Goal: Check status: Check status

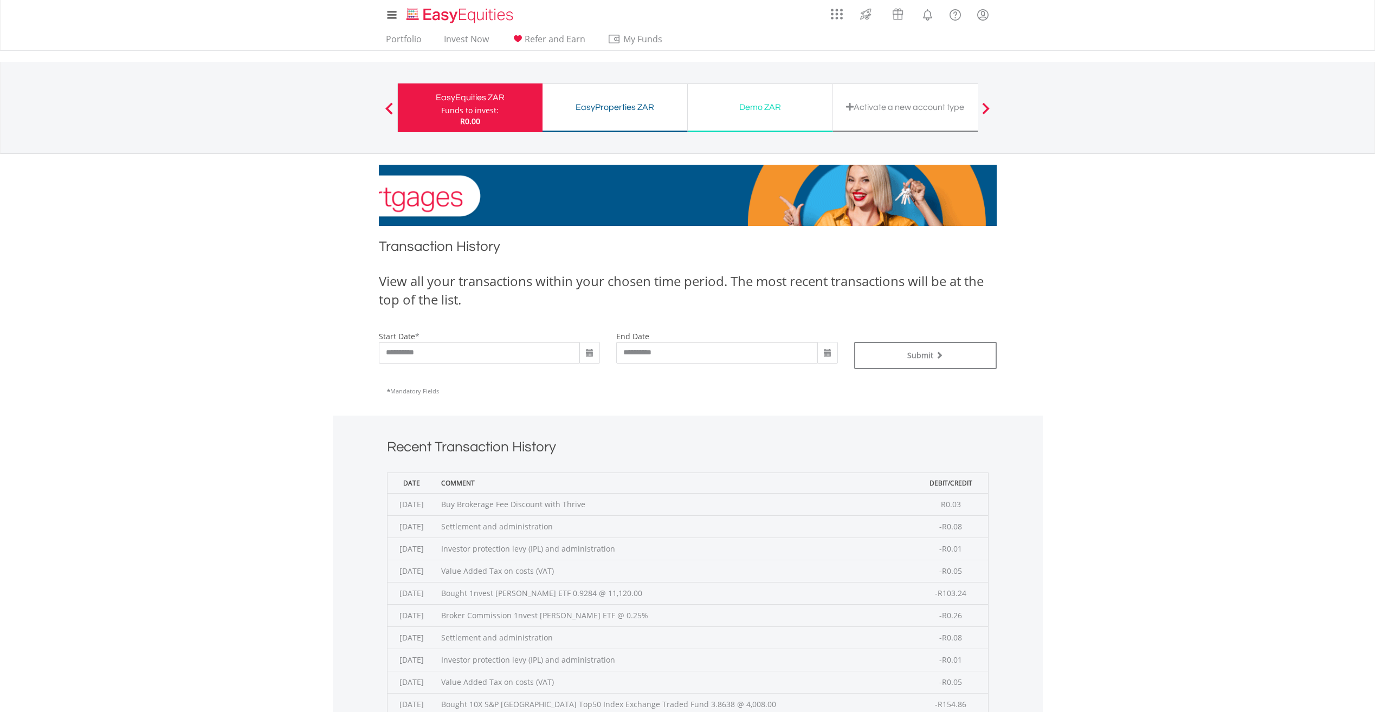
scroll to position [288, 0]
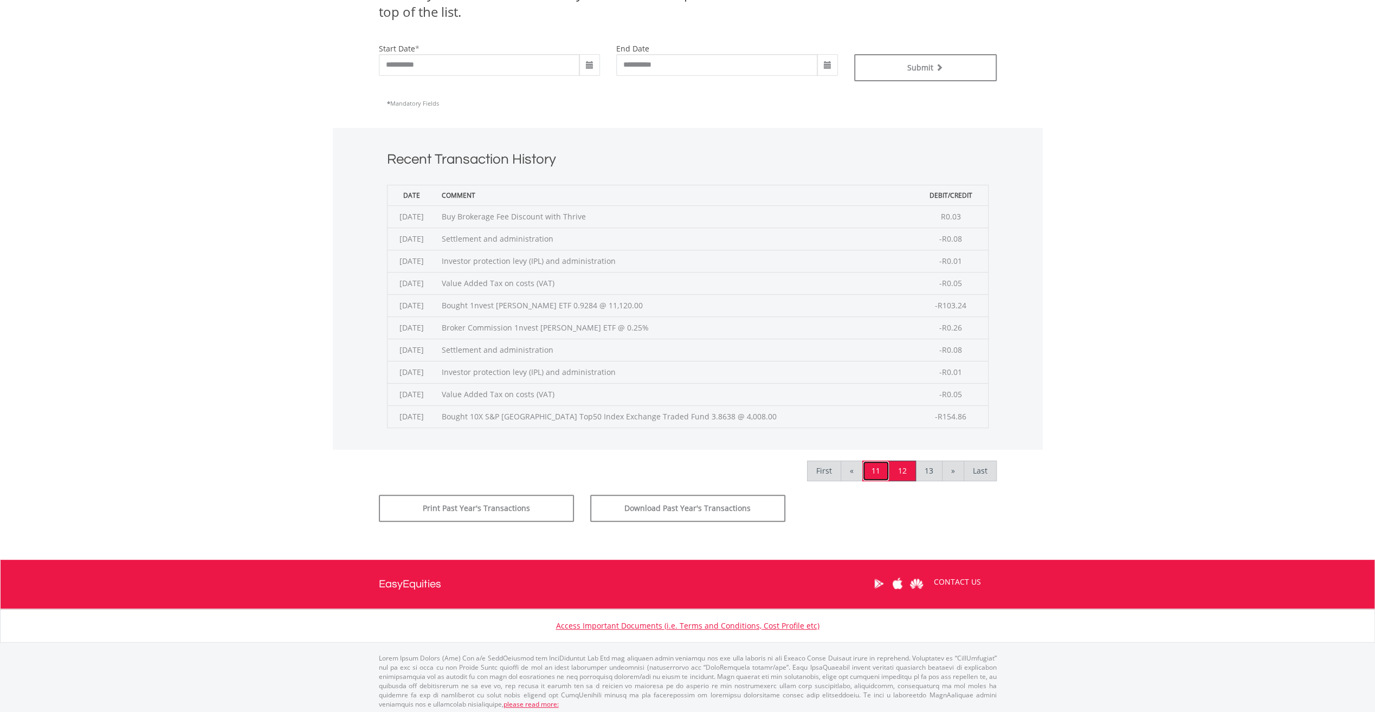
click at [879, 469] on link "11" at bounding box center [875, 471] width 27 height 21
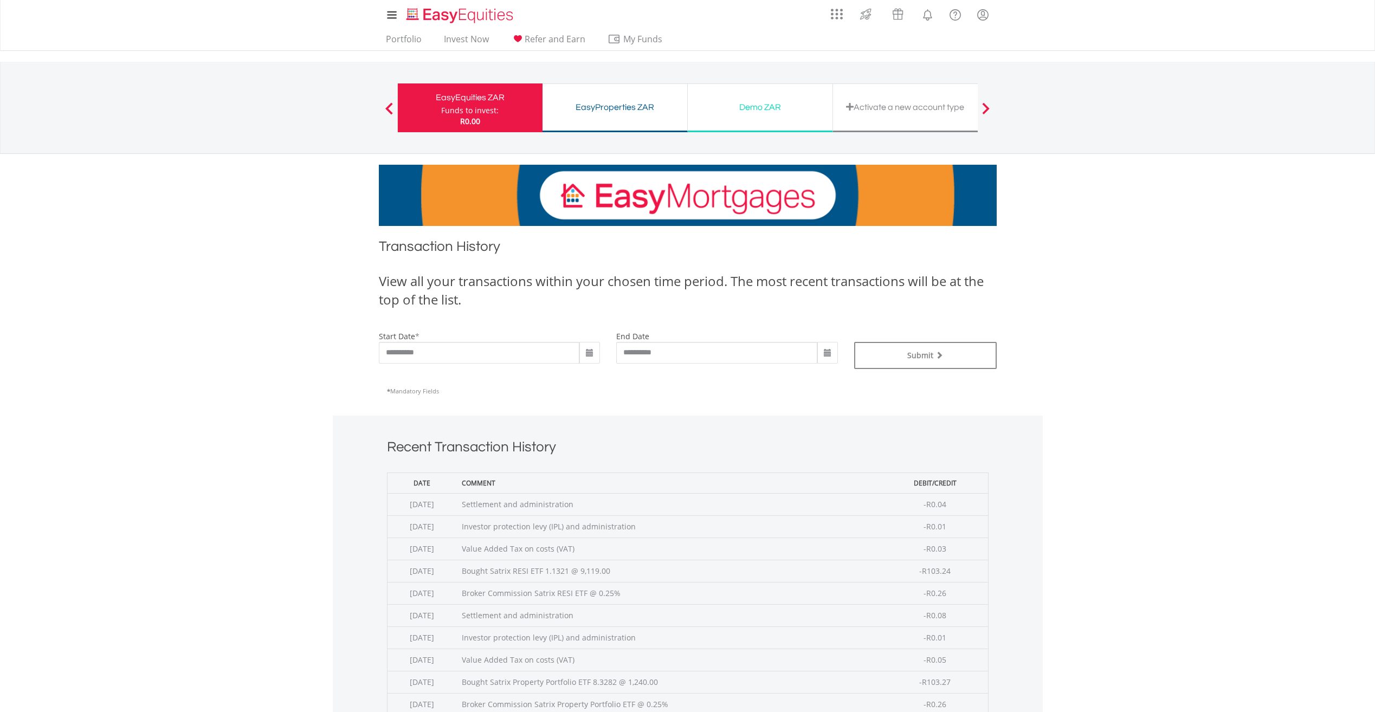
scroll to position [271, 0]
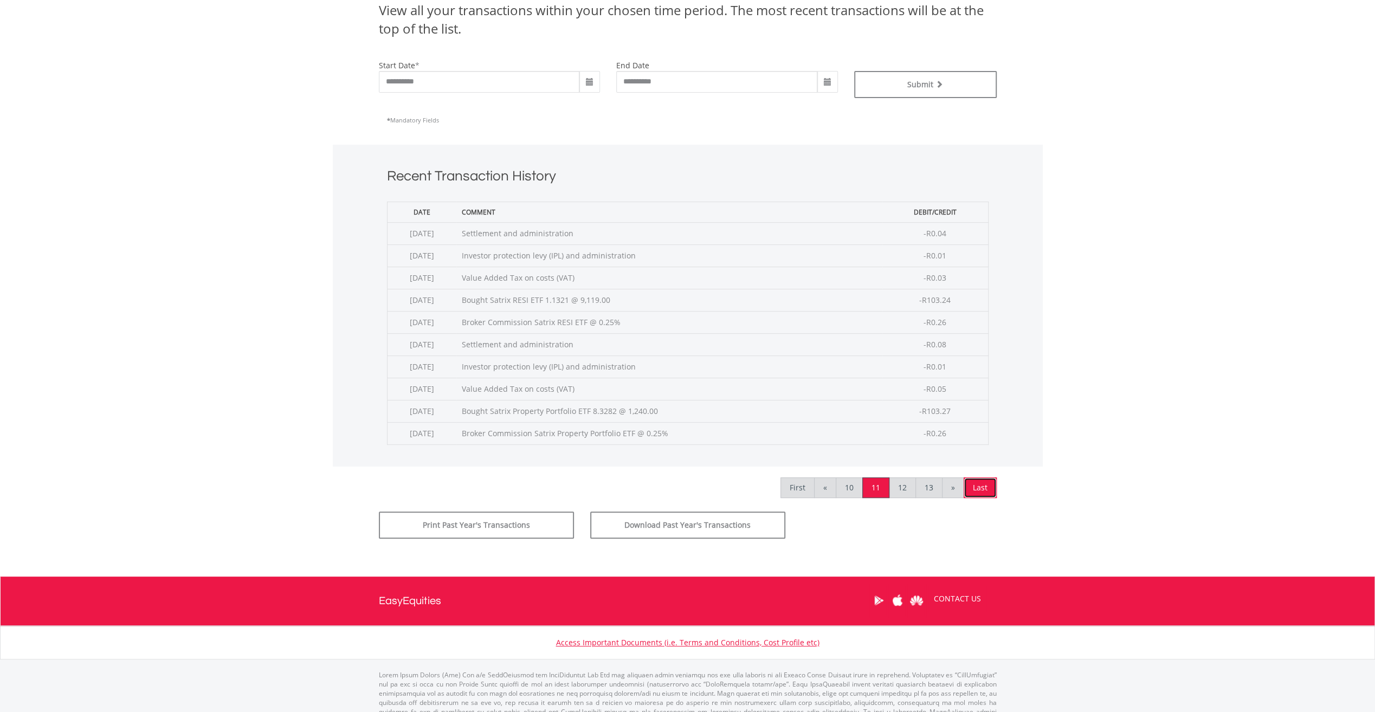
click at [984, 482] on link "Last" at bounding box center [980, 488] width 33 height 21
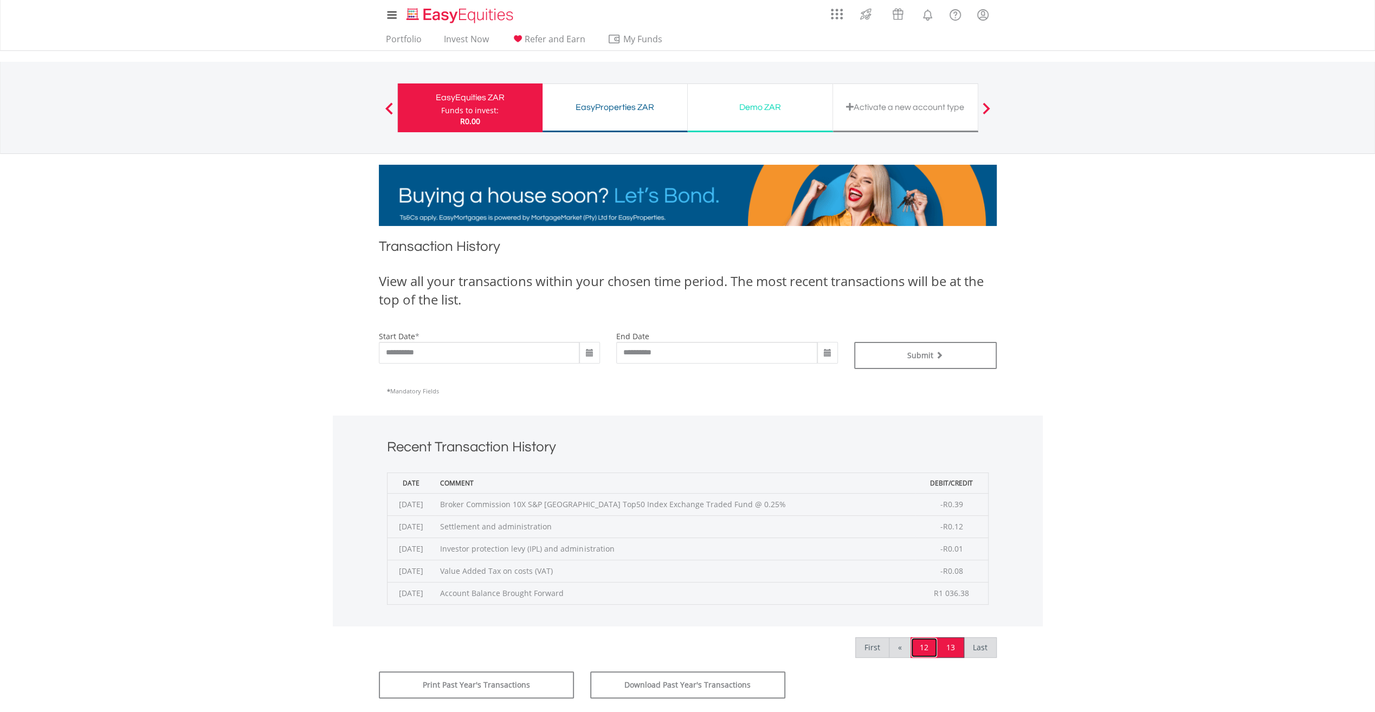
click at [926, 645] on link "12" at bounding box center [924, 647] width 27 height 21
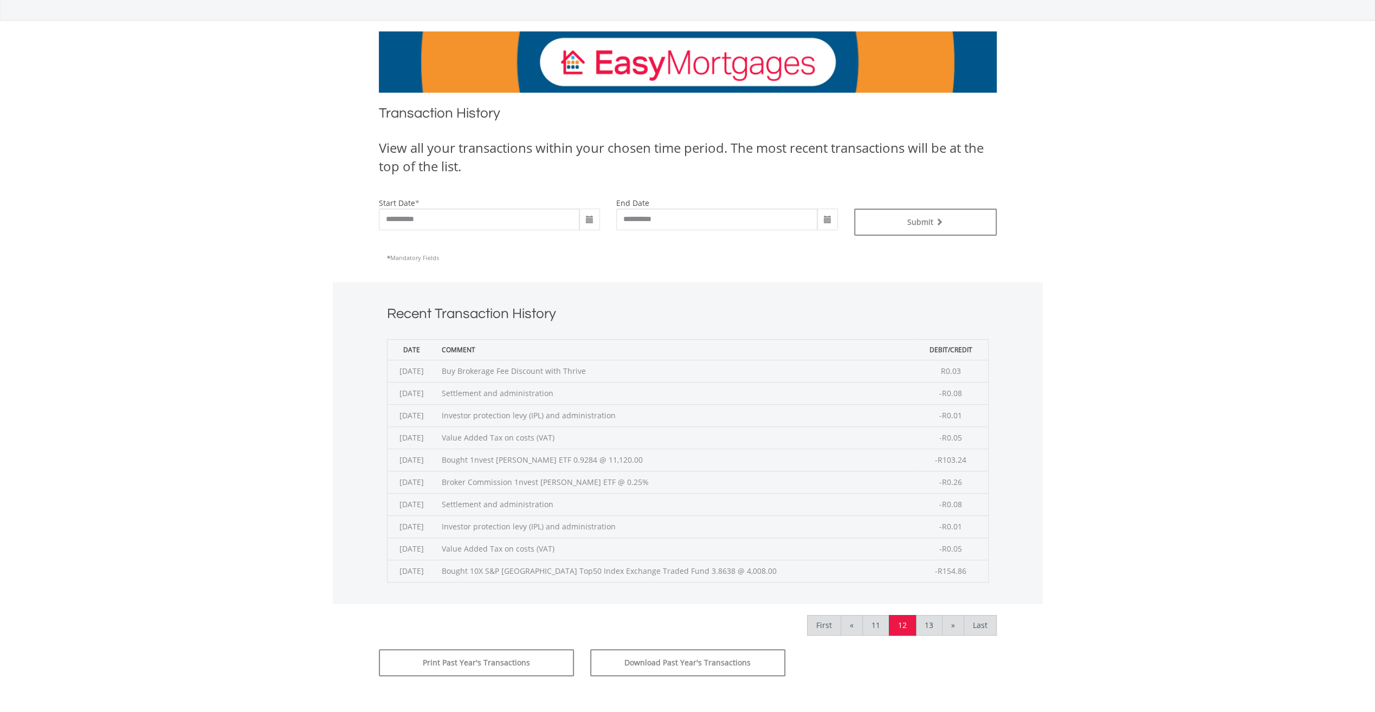
scroll to position [288, 0]
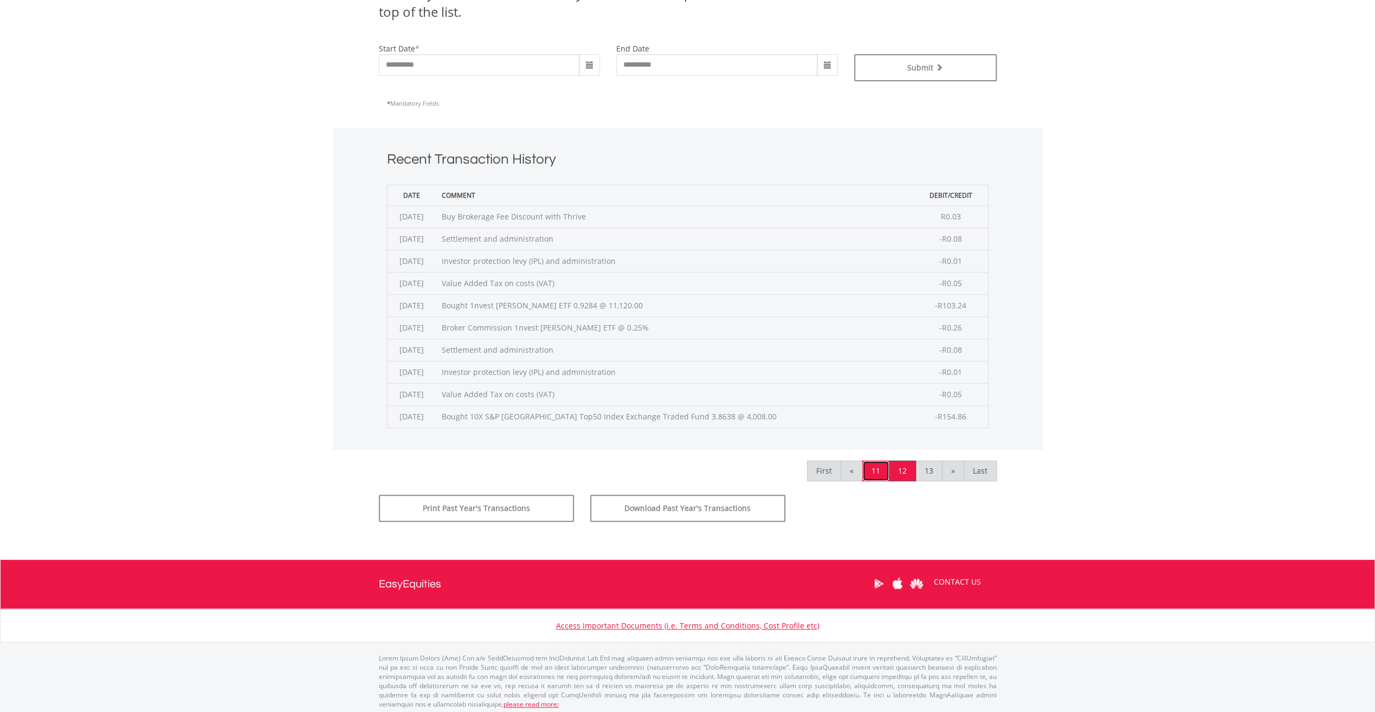
click at [876, 467] on link "11" at bounding box center [875, 471] width 27 height 21
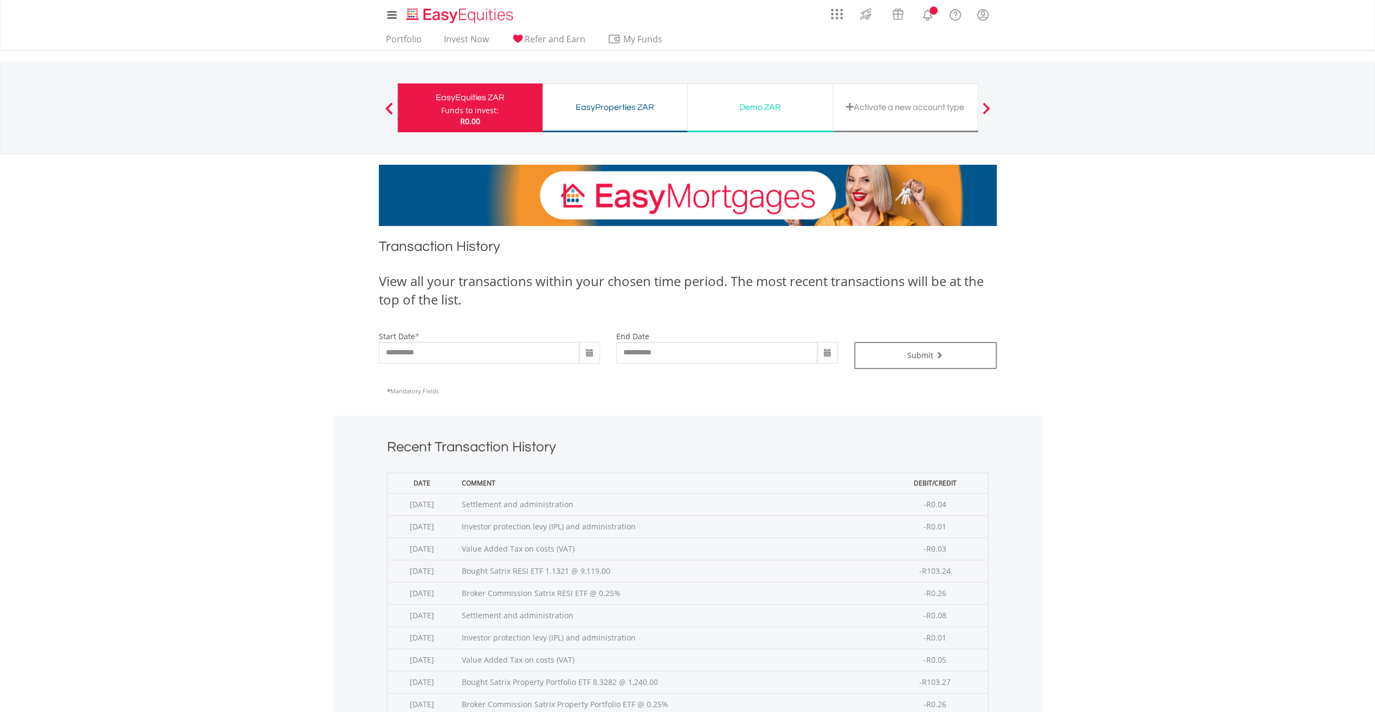
scroll to position [217, 0]
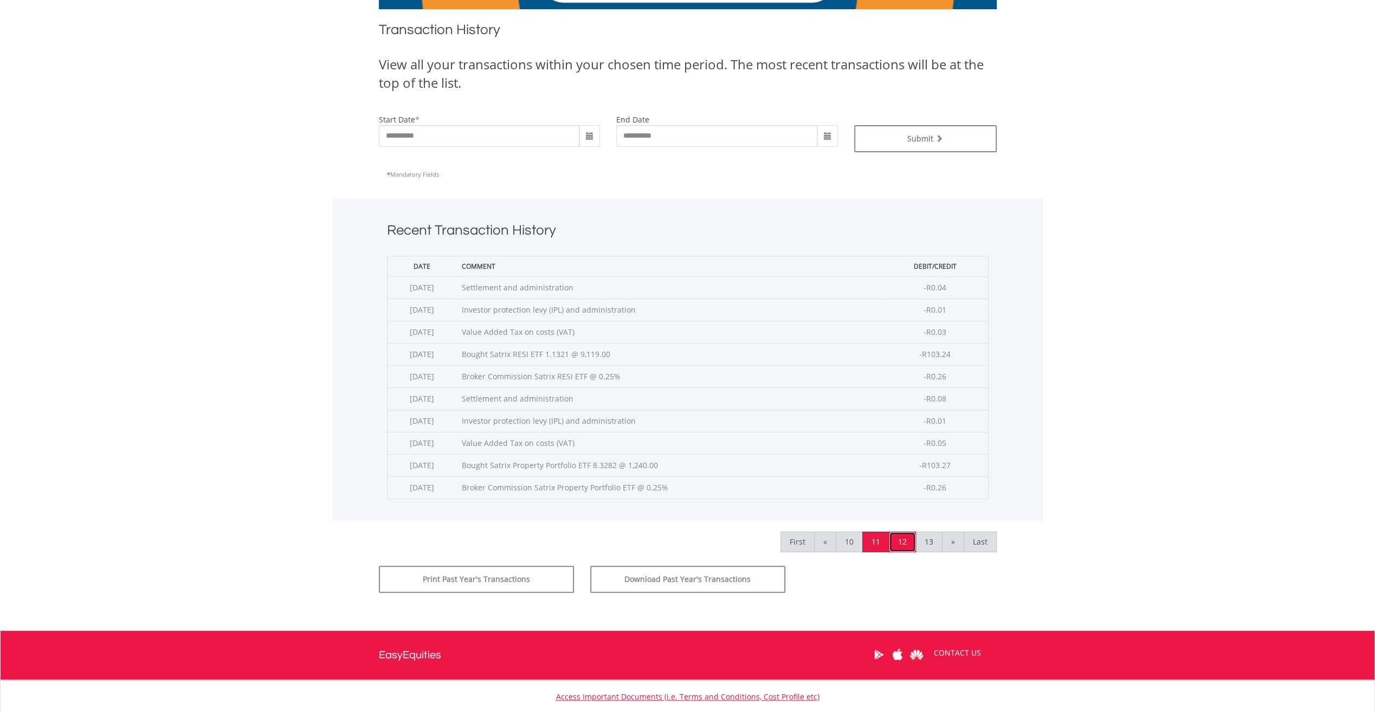
click at [908, 538] on link "12" at bounding box center [902, 542] width 27 height 21
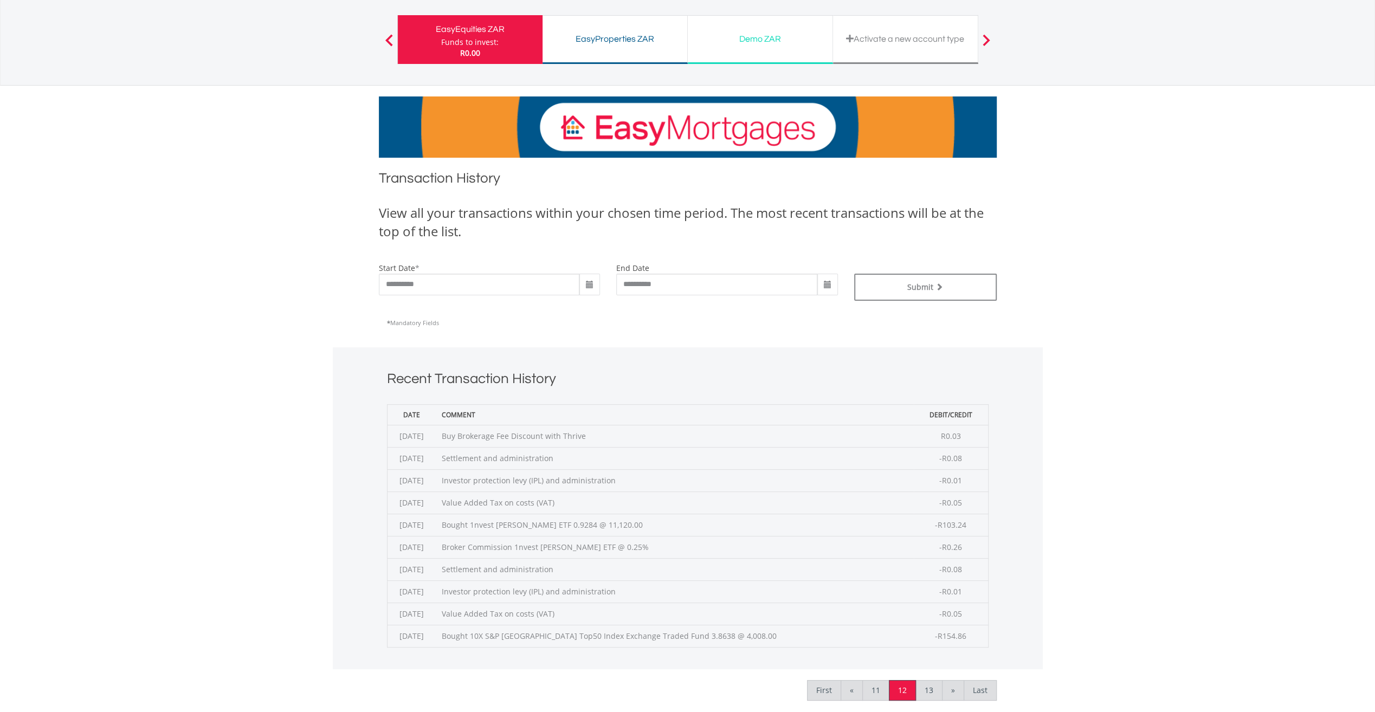
scroll to position [163, 0]
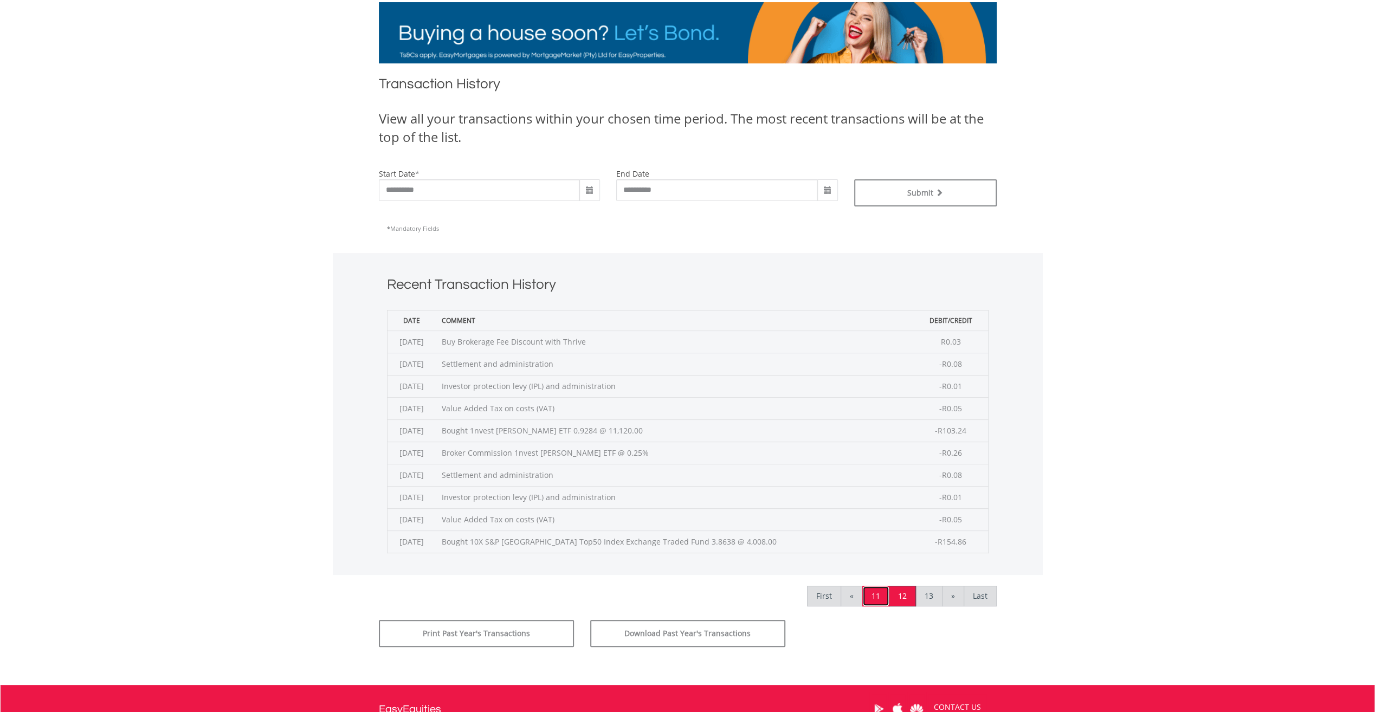
click at [875, 598] on link "11" at bounding box center [875, 596] width 27 height 21
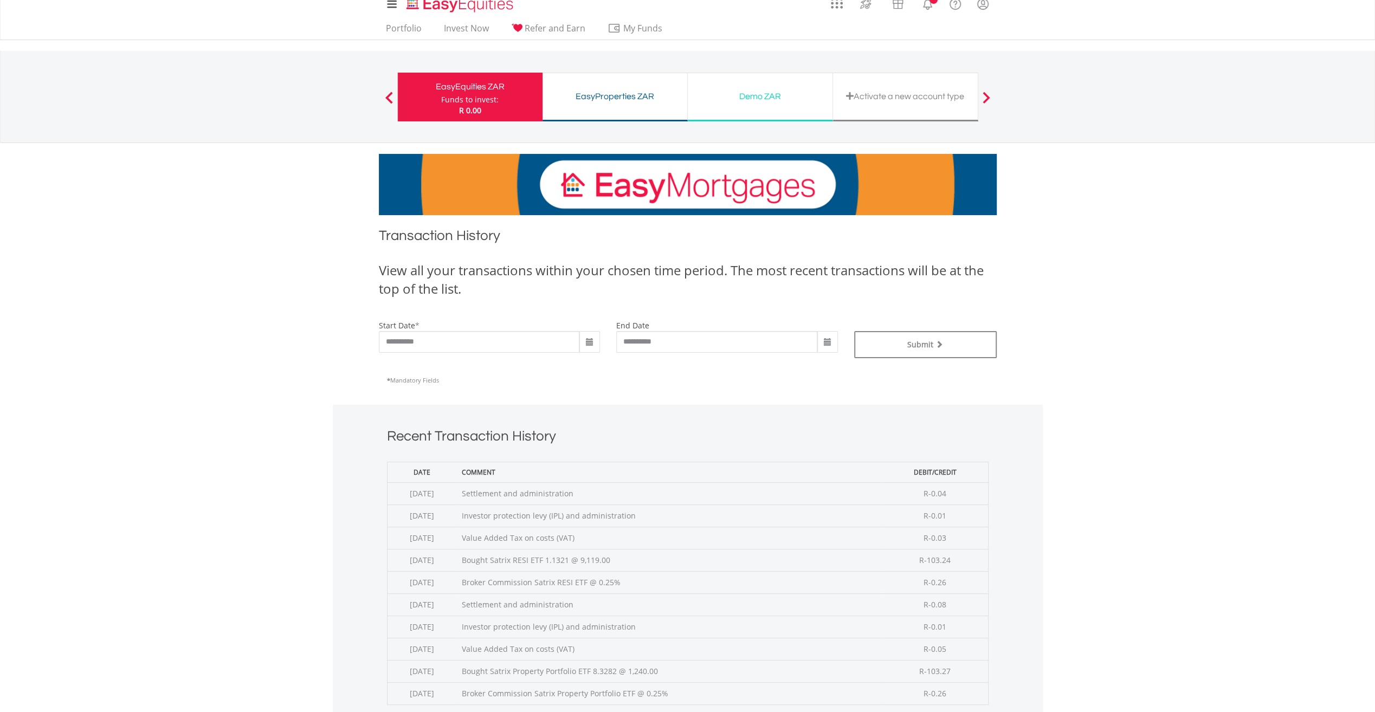
scroll to position [217, 0]
